Goal: Check status: Check status

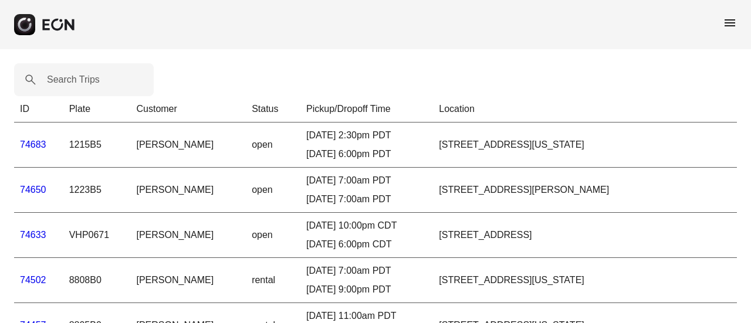
click at [86, 80] on label "Search Trips" at bounding box center [73, 80] width 53 height 14
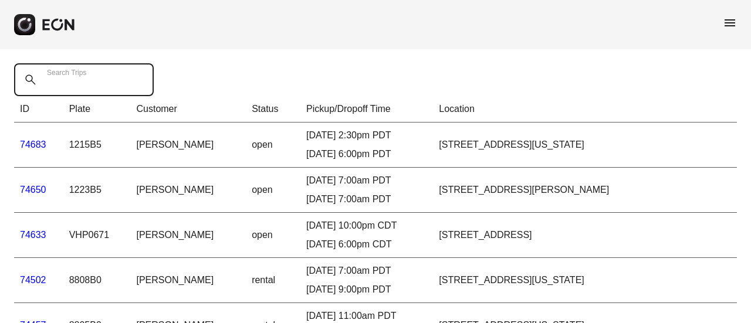
click at [86, 80] on Trips "Search Trips" at bounding box center [84, 79] width 140 height 33
paste Trips "*****"
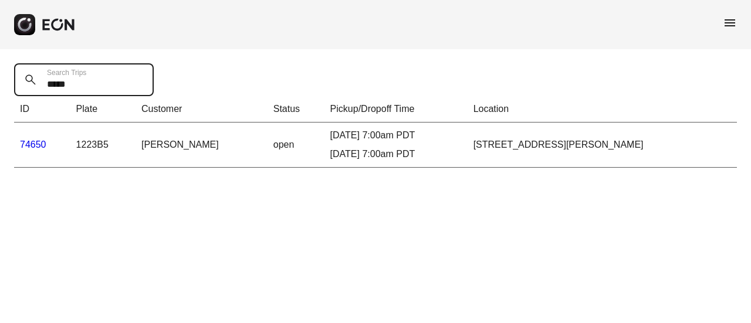
type Trips "*****"
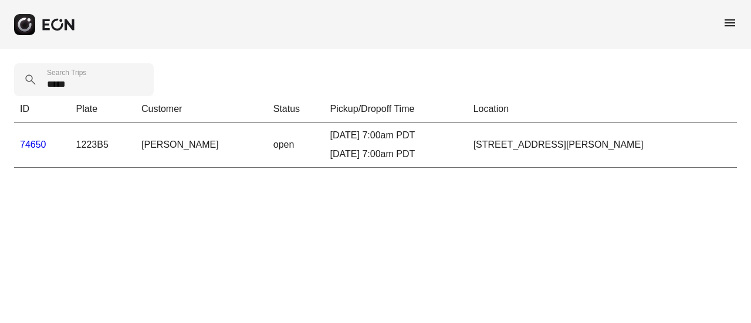
click at [99, 147] on td "1223B5" at bounding box center [102, 145] width 65 height 45
drag, startPoint x: 444, startPoint y: 144, endPoint x: 395, endPoint y: 147, distance: 49.4
click at [445, 144] on div "[DATE] 7:00am PDT [DATE] 7:00am PDT" at bounding box center [395, 145] width 131 height 33
drag, startPoint x: 218, startPoint y: 145, endPoint x: 147, endPoint y: 146, distance: 70.4
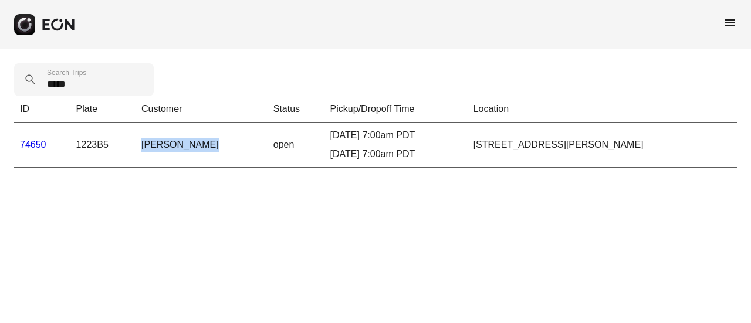
click at [146, 146] on td "[PERSON_NAME]" at bounding box center [202, 145] width 132 height 45
copy td "[PERSON_NAME]"
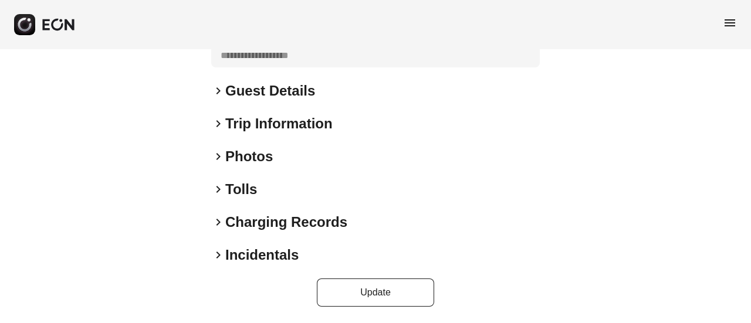
scroll to position [250, 0]
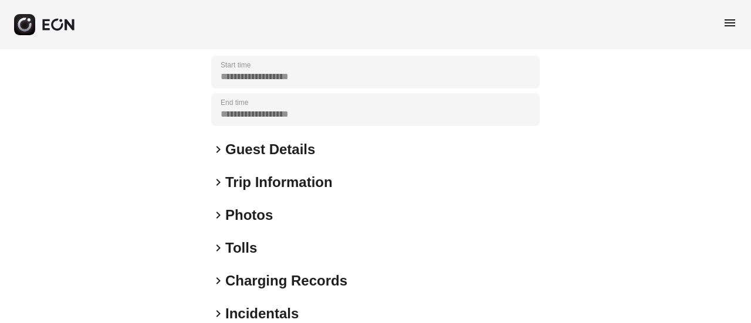
click at [217, 185] on span "keyboard_arrow_right" at bounding box center [218, 182] width 14 height 14
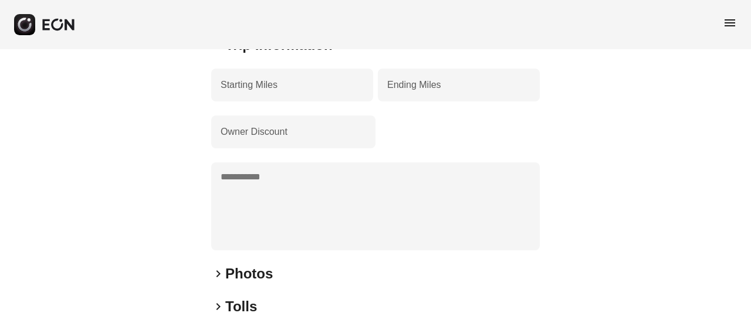
scroll to position [270, 0]
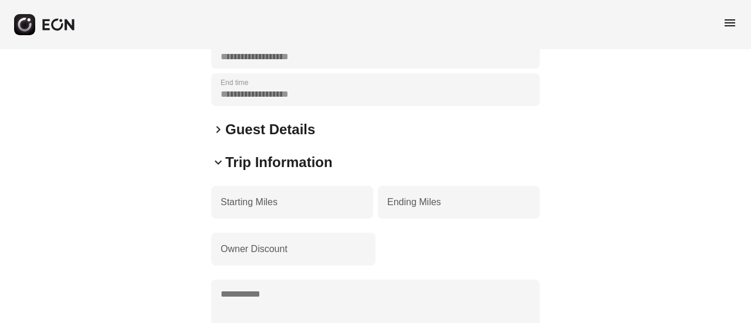
click at [219, 164] on span "keyboard_arrow_down" at bounding box center [218, 162] width 14 height 14
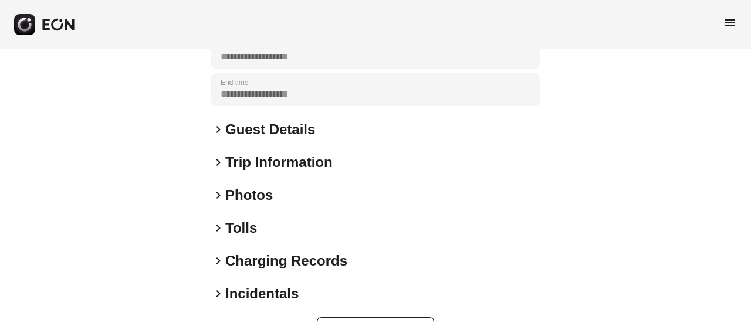
click at [226, 133] on h2 "Guest Details" at bounding box center [270, 129] width 90 height 19
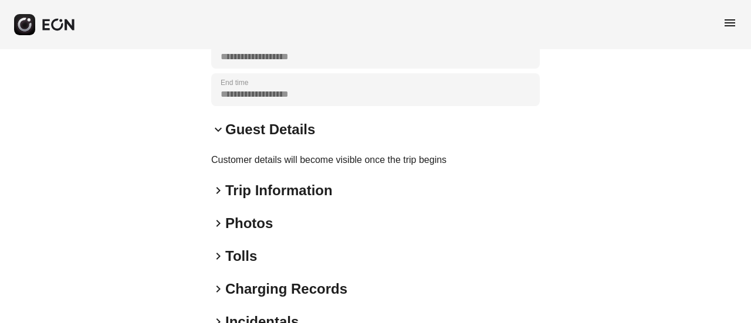
click at [226, 133] on h2 "Guest Details" at bounding box center [270, 129] width 90 height 19
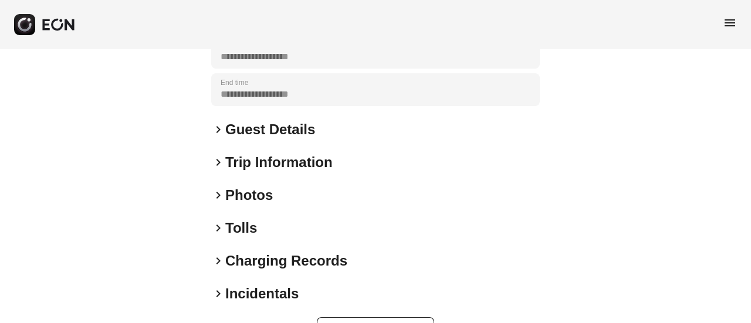
click at [254, 165] on h2 "Trip Information" at bounding box center [278, 162] width 107 height 19
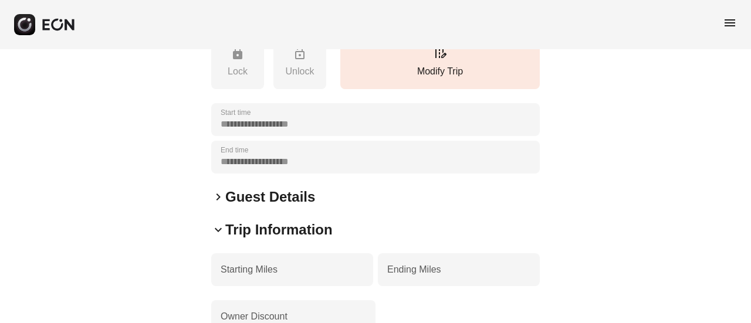
scroll to position [153, 0]
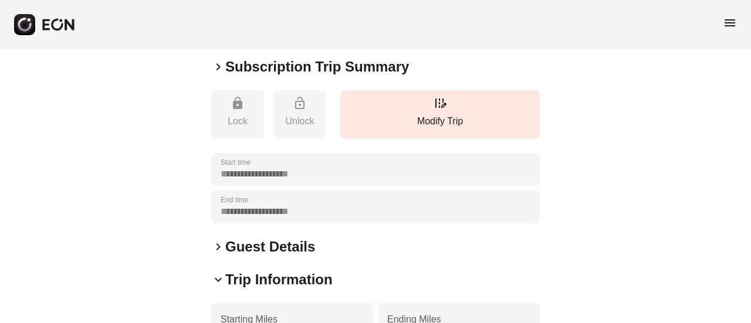
click at [221, 281] on span "keyboard_arrow_down" at bounding box center [218, 280] width 14 height 14
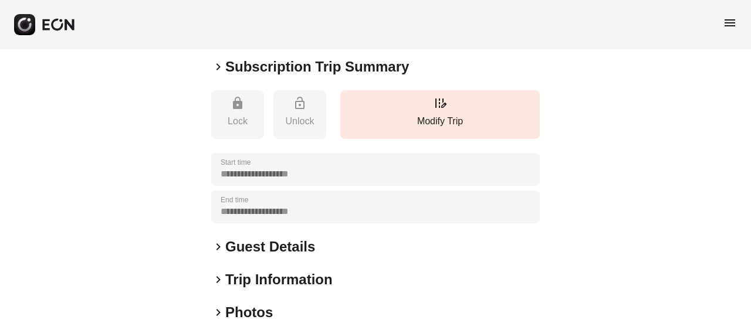
scroll to position [0, 0]
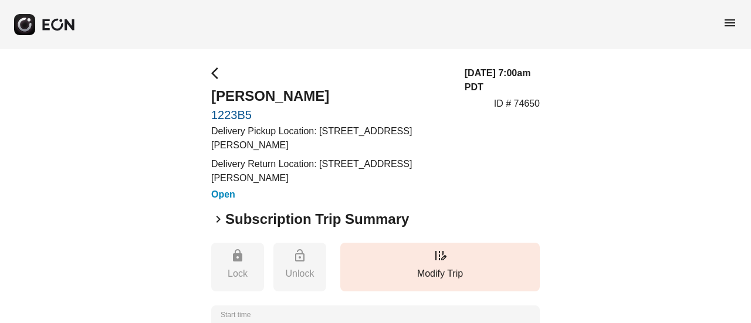
click at [227, 226] on h2 "Subscription Trip Summary" at bounding box center [317, 219] width 184 height 19
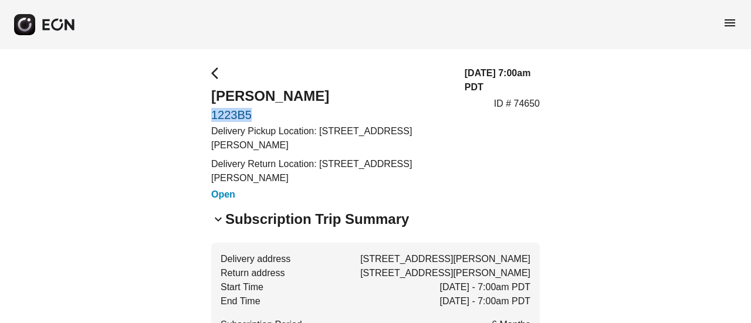
drag, startPoint x: 210, startPoint y: 111, endPoint x: 252, endPoint y: 118, distance: 42.8
drag, startPoint x: 232, startPoint y: 117, endPoint x: 217, endPoint y: 112, distance: 16.0
copy link "1223B5"
